Goal: Communication & Community: Answer question/provide support

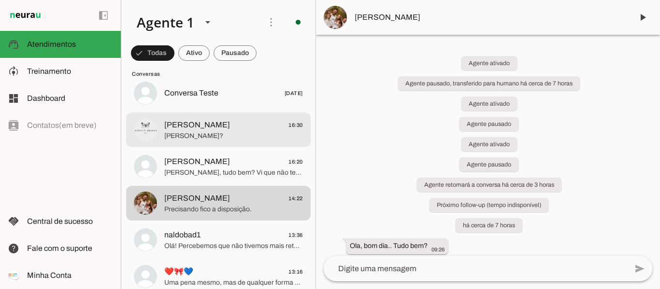
scroll to position [48, 0]
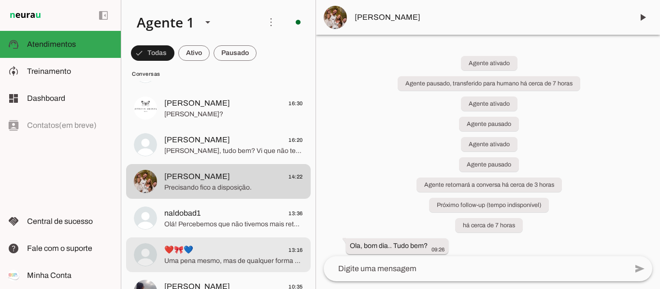
click at [254, 255] on span "❤️🎀💙 13:16" at bounding box center [233, 250] width 139 height 12
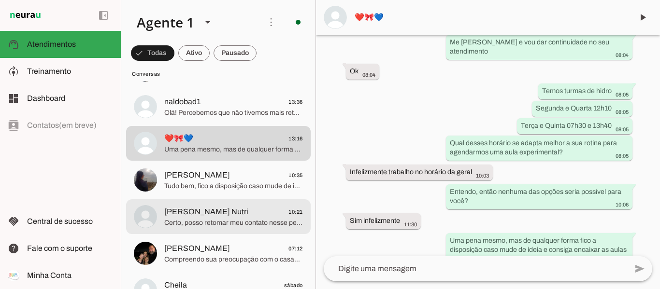
scroll to position [193, 0]
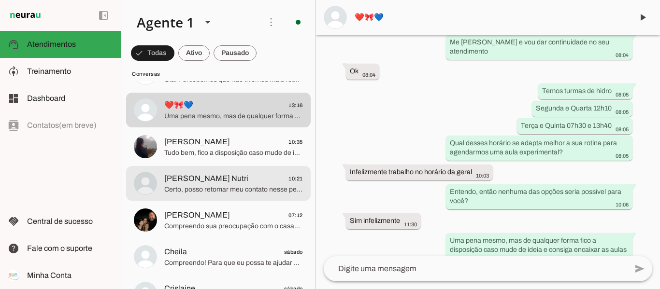
click at [272, 187] on span "Certo, posso retomar meu contato nesse período para vermos como o [PERSON_NAME]…" at bounding box center [233, 190] width 139 height 10
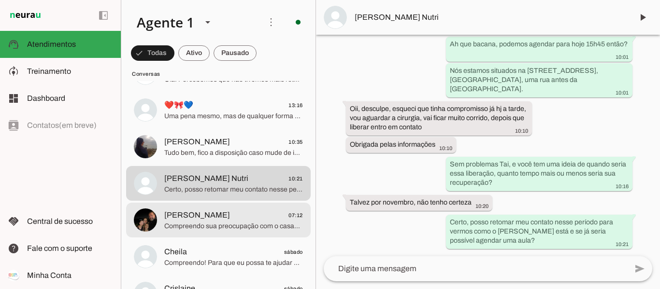
click at [221, 217] on span "Patricia 07:12" at bounding box center [233, 216] width 139 height 12
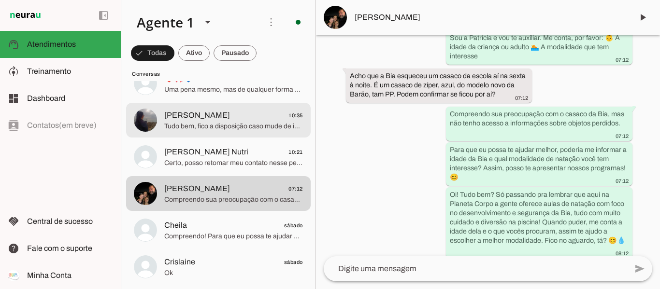
scroll to position [242, 0]
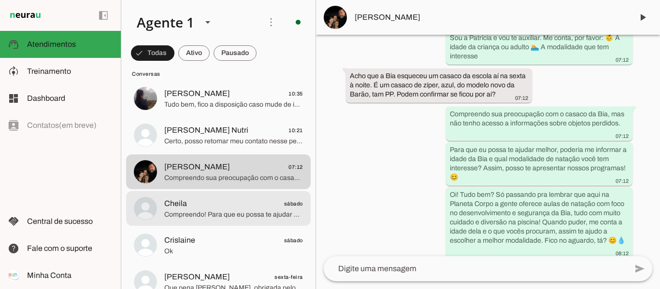
click at [220, 211] on span "Compreendo! Para que eu possa te ajudar da melhor forma, poderia me informar a …" at bounding box center [233, 215] width 139 height 10
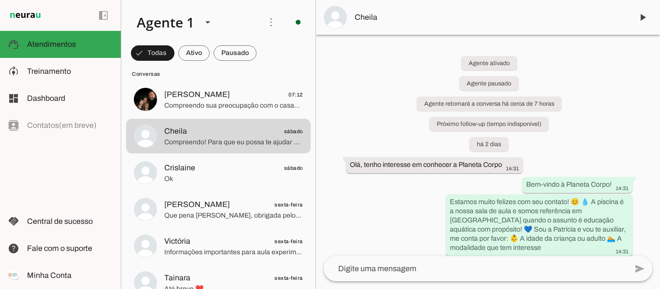
scroll to position [483, 0]
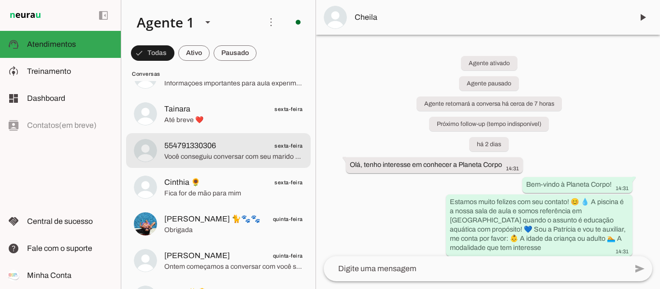
click at [235, 151] on span "554791330306 sexta-feira" at bounding box center [233, 146] width 139 height 12
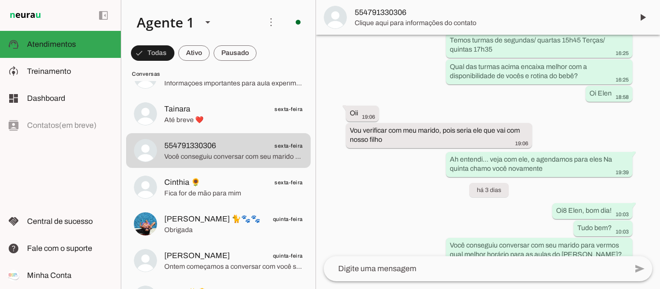
scroll to position [1055, 0]
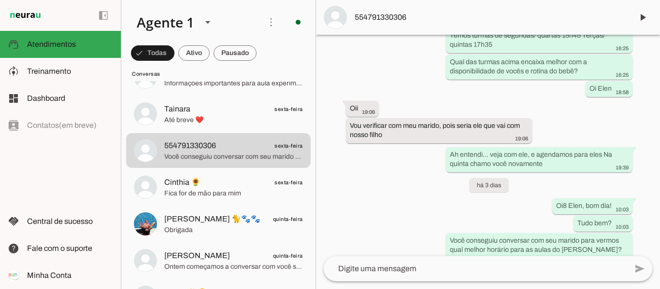
click at [403, 266] on textarea at bounding box center [475, 269] width 303 height 12
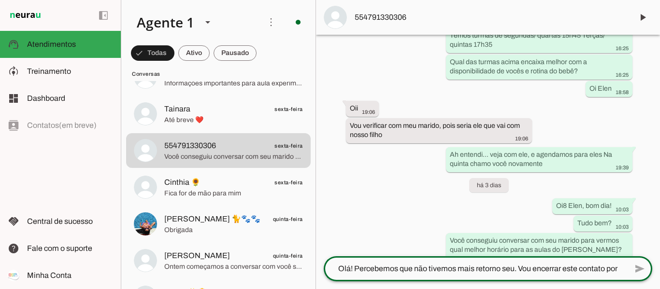
scroll to position [0, 0]
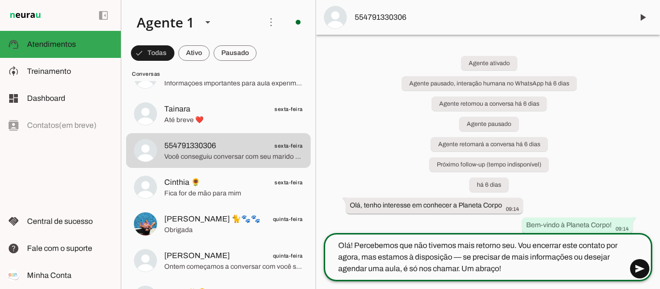
type textarea "Olá! Percebemos que não tivemos mais retorno seu. Vou encerrar este contato por…"
type md-outlined-text-field "Olá! Percebemos que não tivemos mais retorno seu. Vou encerrar este contato por…"
click at [640, 271] on span at bounding box center [639, 269] width 23 height 23
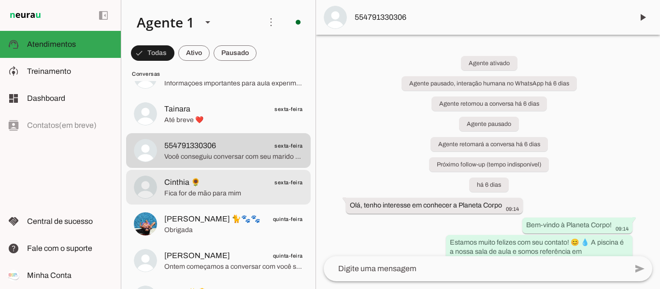
click at [232, 190] on span "Fica for de mão para mim" at bounding box center [233, 194] width 139 height 10
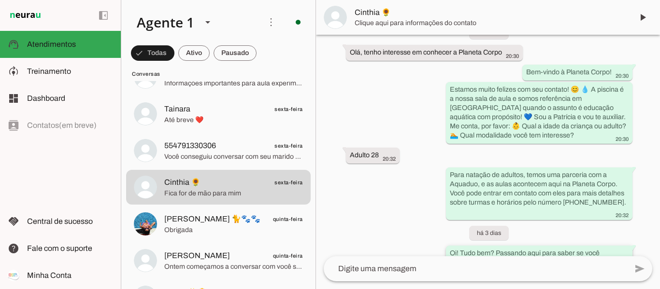
scroll to position [211, 0]
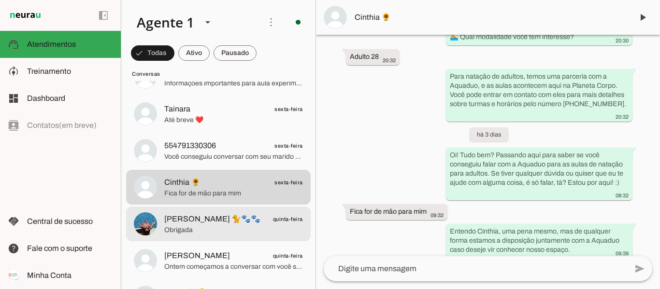
click at [222, 219] on span "[PERSON_NAME] 🐈🐾🐾" at bounding box center [212, 220] width 96 height 12
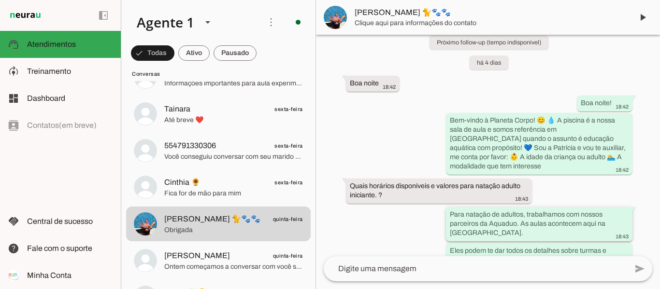
scroll to position [208, 0]
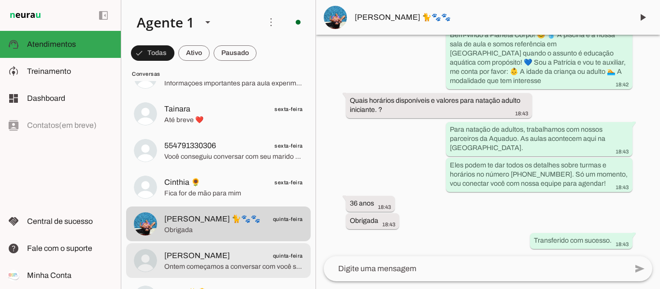
click at [218, 256] on span "Gabriela Tomé quinta-feira" at bounding box center [233, 256] width 139 height 12
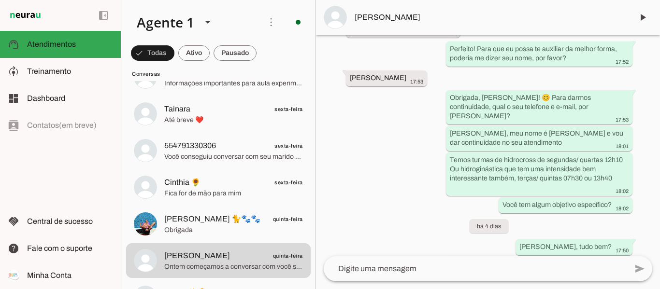
scroll to position [347, 0]
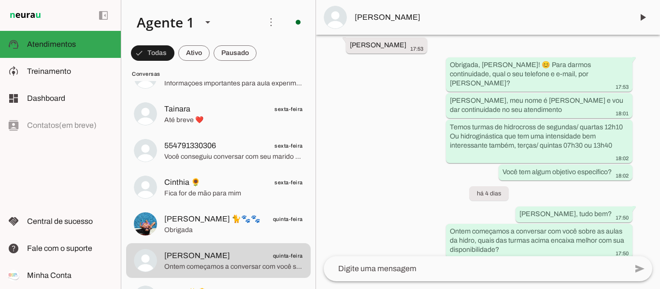
click at [470, 265] on textarea at bounding box center [475, 269] width 303 height 12
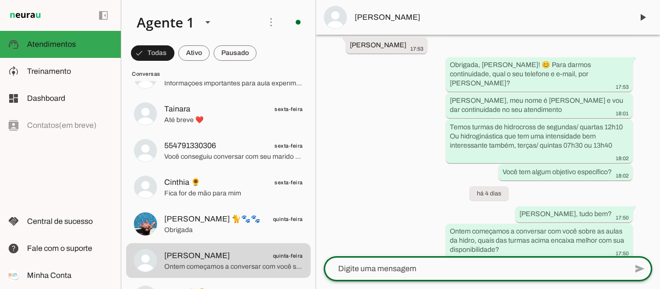
type textarea "Olá! Percebemos que não tivemos mais retorno seu. Vou encerrar este contato por…"
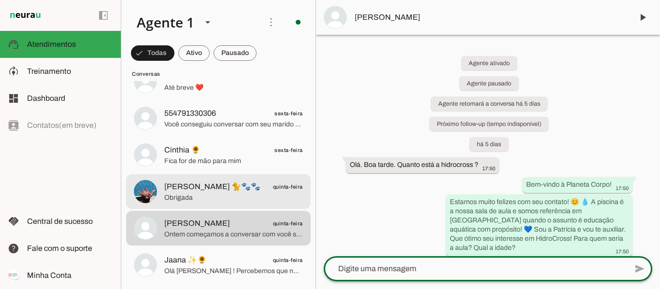
scroll to position [532, 0]
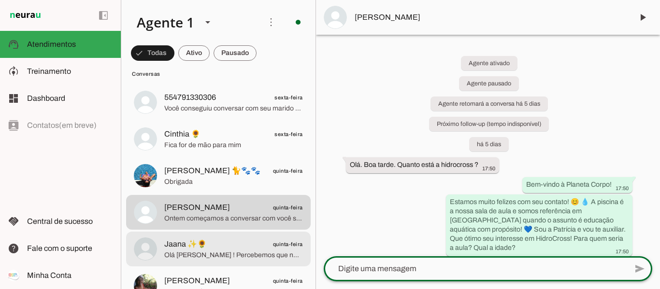
click at [247, 244] on span "Jaana ✨🌻 quinta-feira" at bounding box center [233, 245] width 139 height 12
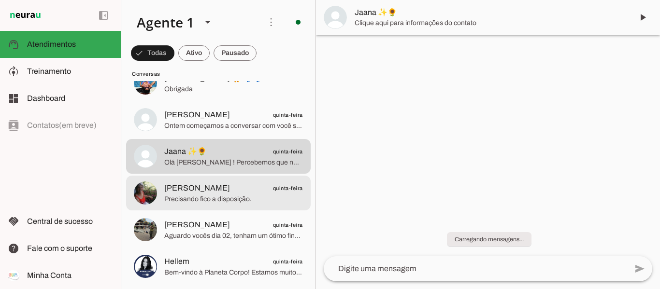
scroll to position [628, 0]
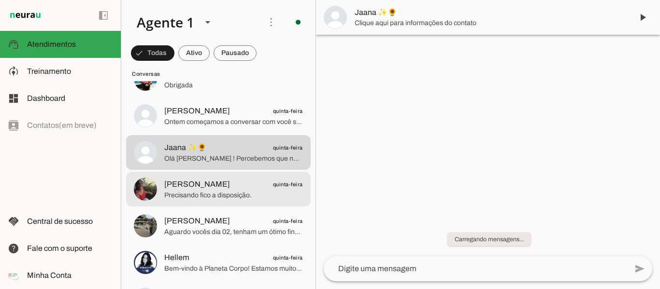
click at [253, 202] on md-item "Josefina daSilva quinta-feira Precisando fico a disposição." at bounding box center [218, 189] width 185 height 35
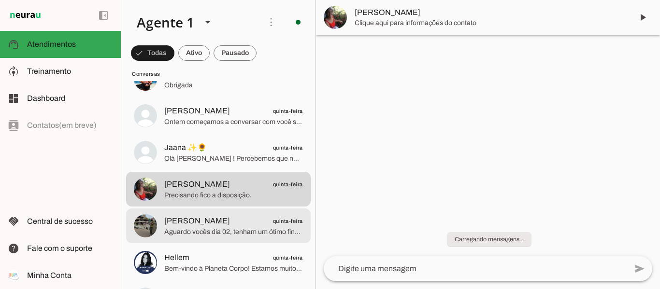
click at [268, 237] on div at bounding box center [233, 227] width 139 height 24
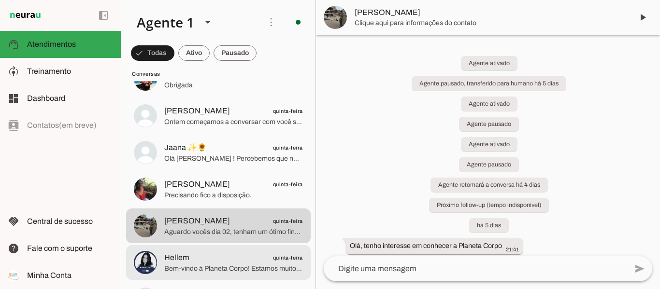
click at [273, 260] on span "quinta-feira" at bounding box center [288, 258] width 30 height 12
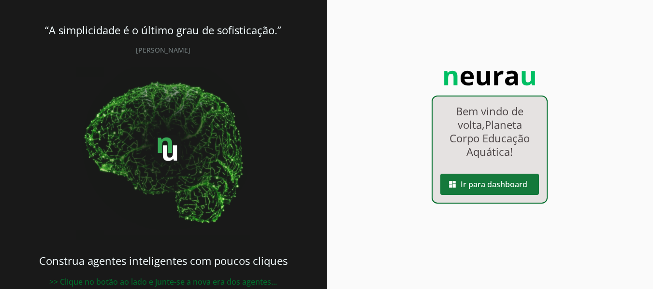
click at [478, 186] on span at bounding box center [489, 184] width 99 height 23
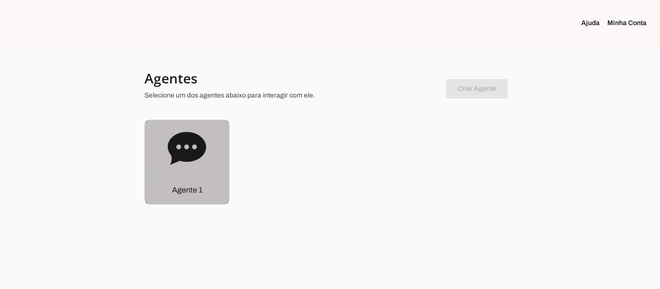
click at [201, 153] on icon at bounding box center [187, 148] width 38 height 33
click at [0, 0] on robot-service-page at bounding box center [0, 0] width 0 height 0
